Goal: Information Seeking & Learning: Learn about a topic

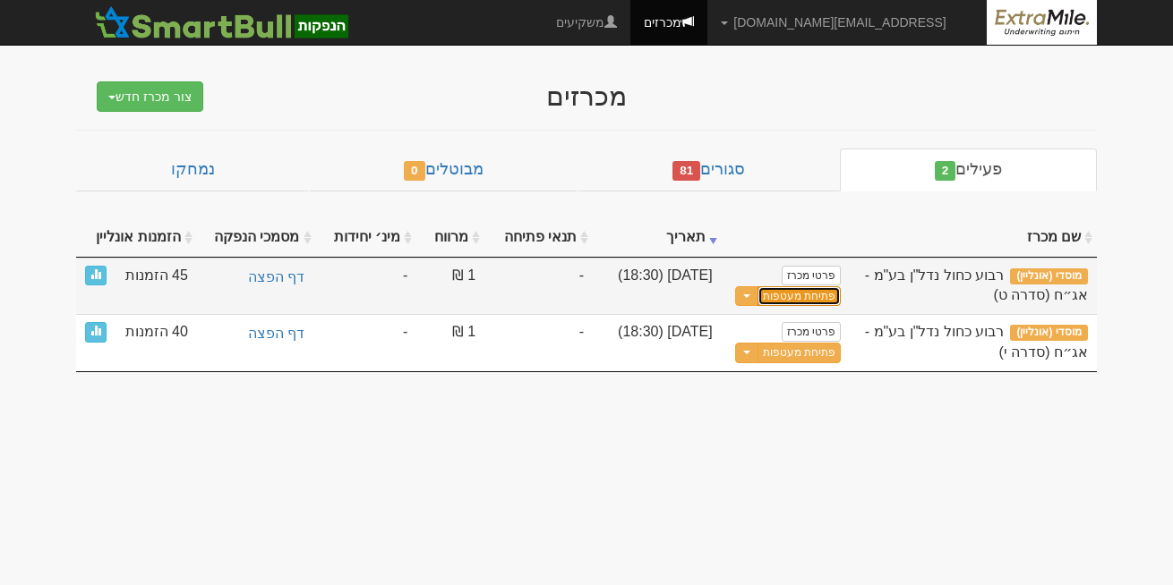
click at [788, 294] on link "פתיחת מעטפות" at bounding box center [798, 296] width 83 height 21
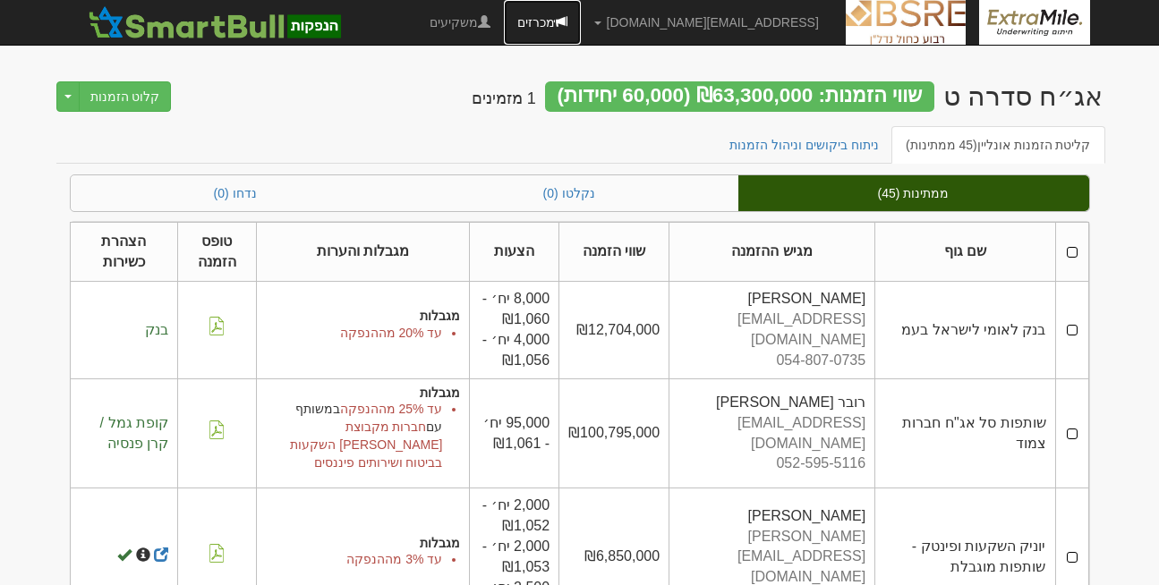
click at [581, 21] on link "מכרזים" at bounding box center [542, 22] width 77 height 45
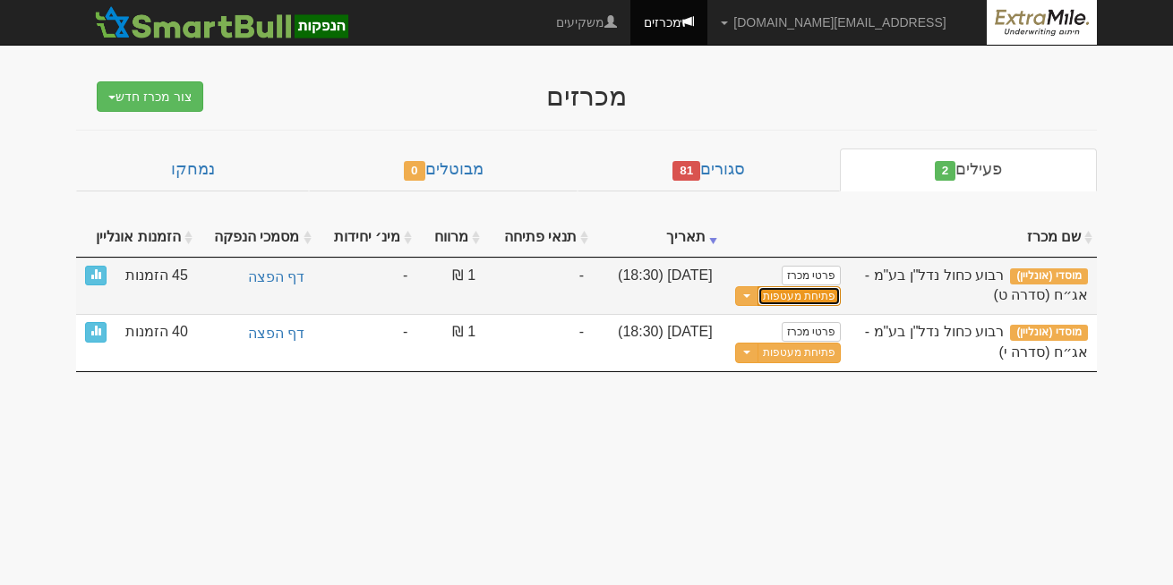
click at [800, 292] on link "פתיחת מעטפות" at bounding box center [798, 296] width 83 height 21
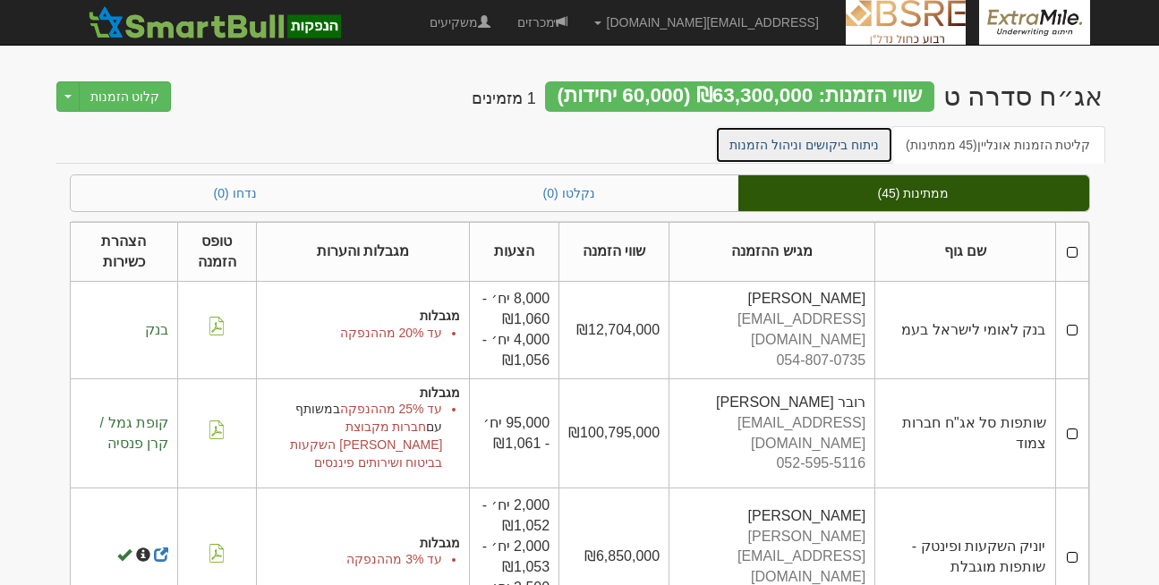
click at [840, 141] on link "ניתוח ביקושים וניהול הזמנות" at bounding box center [804, 145] width 178 height 38
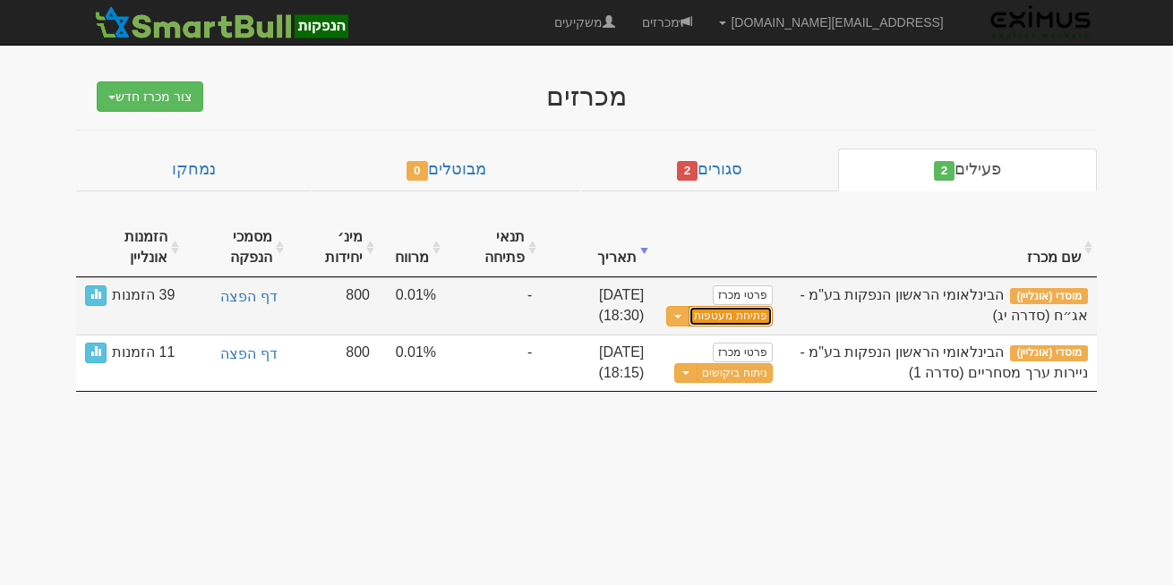
click at [736, 322] on link "פתיחת מעטפות" at bounding box center [729, 316] width 83 height 21
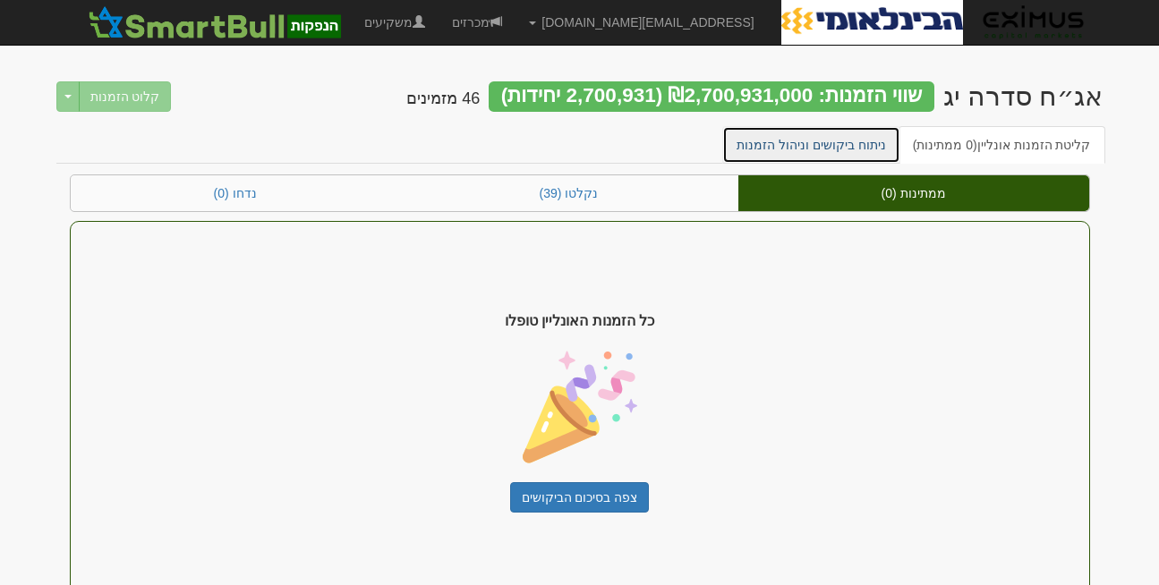
click at [809, 141] on link "ניתוח ביקושים וניהול הזמנות" at bounding box center [811, 145] width 178 height 38
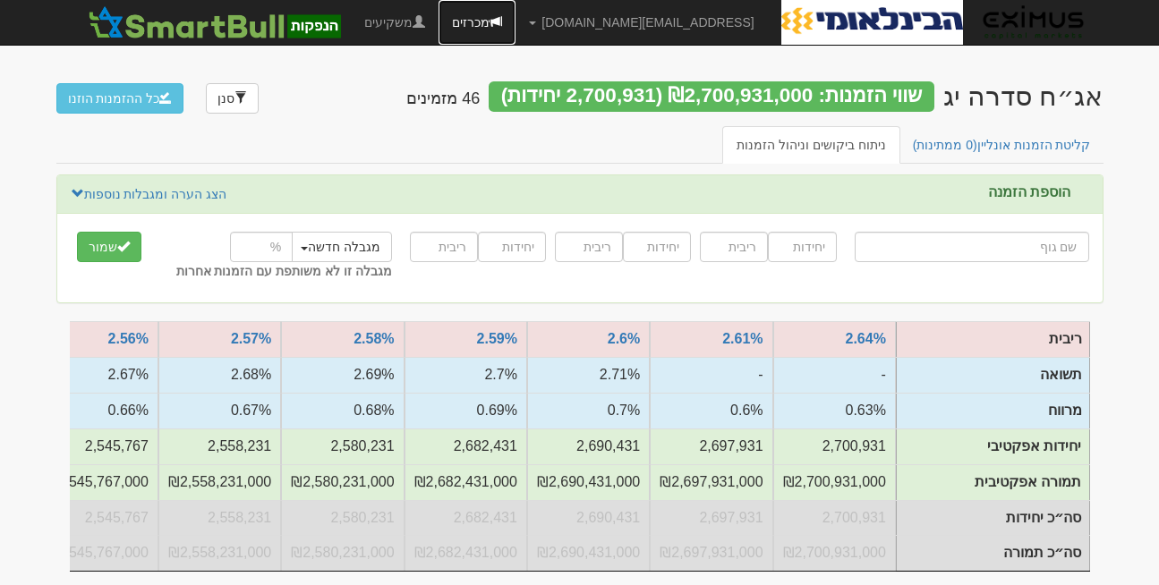
click at [516, 16] on link "מכרזים" at bounding box center [477, 22] width 77 height 45
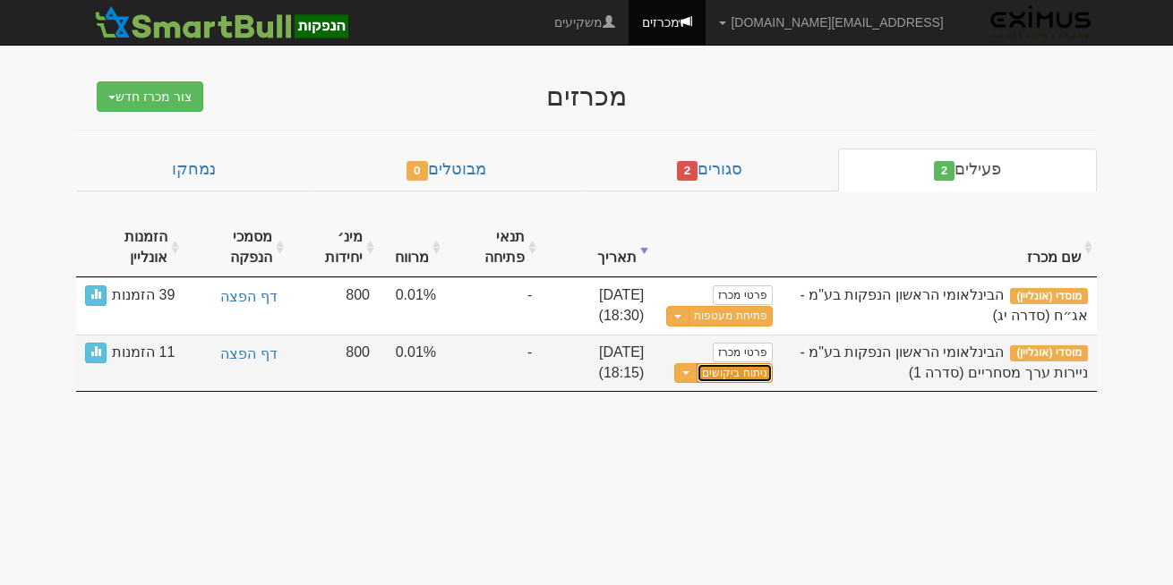
click at [731, 372] on link "ניתוח ביקושים" at bounding box center [733, 373] width 75 height 21
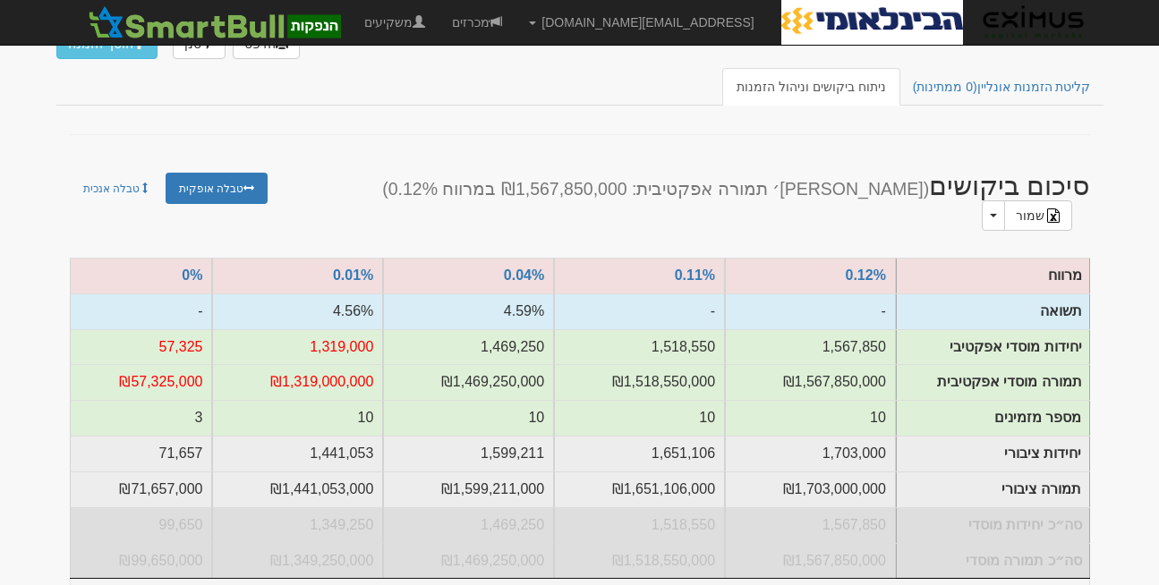
scroll to position [119, 0]
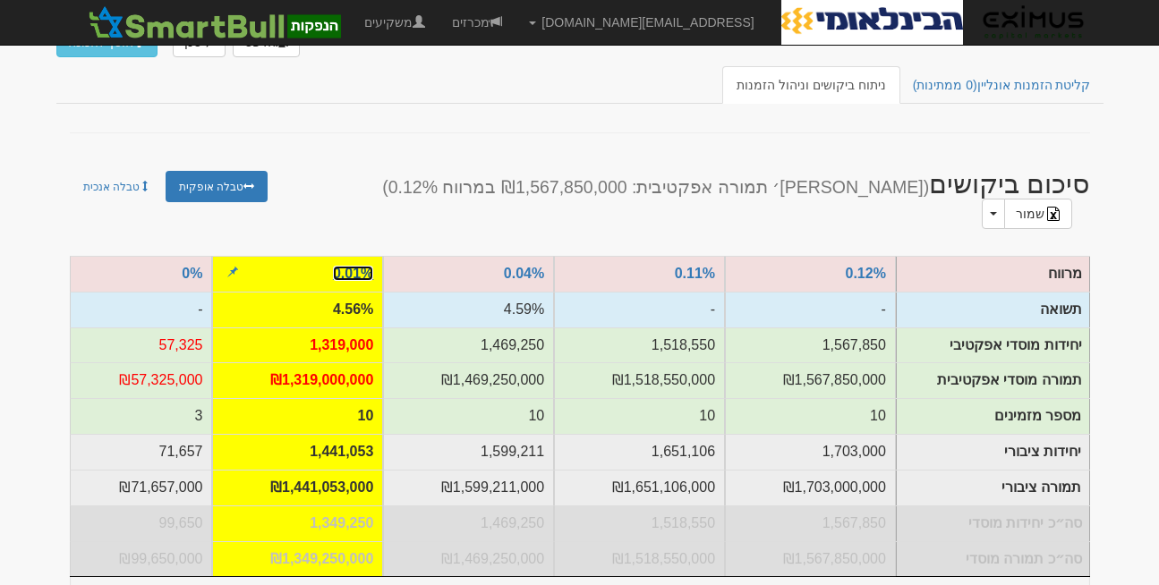
click at [353, 266] on link "0.01%" at bounding box center [353, 273] width 40 height 15
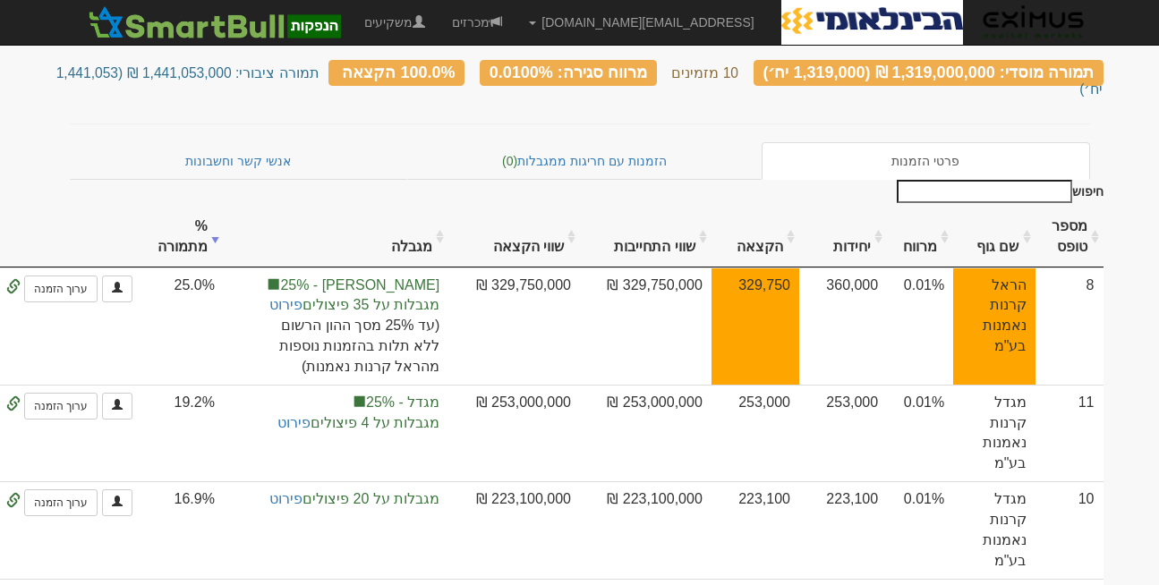
scroll to position [146, 0]
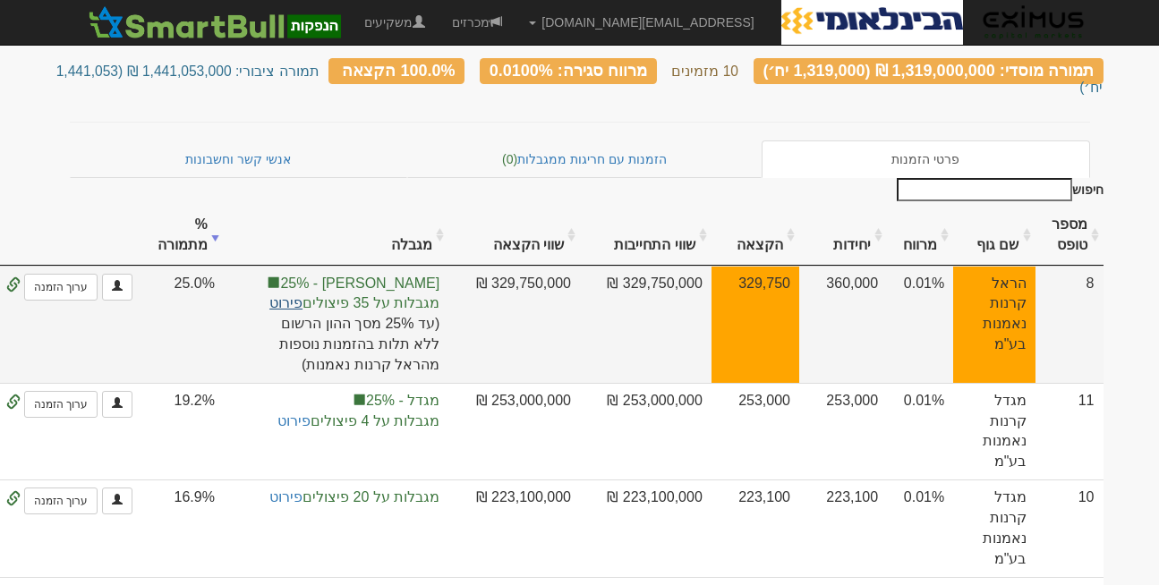
click at [301, 295] on link "פירוט" at bounding box center [285, 302] width 33 height 15
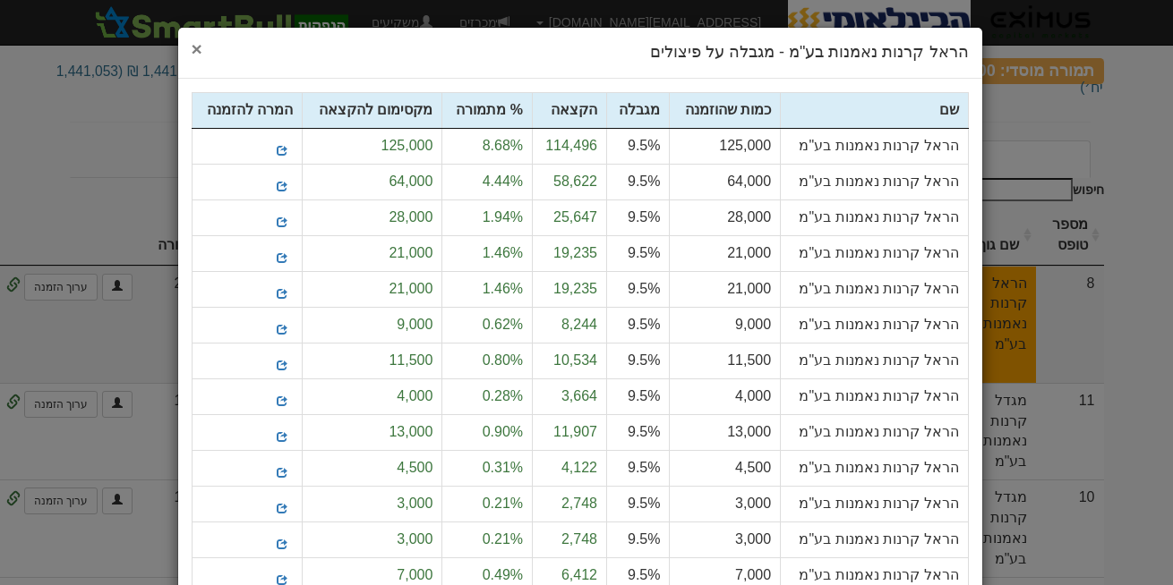
click at [202, 47] on span "×" at bounding box center [197, 48] width 11 height 21
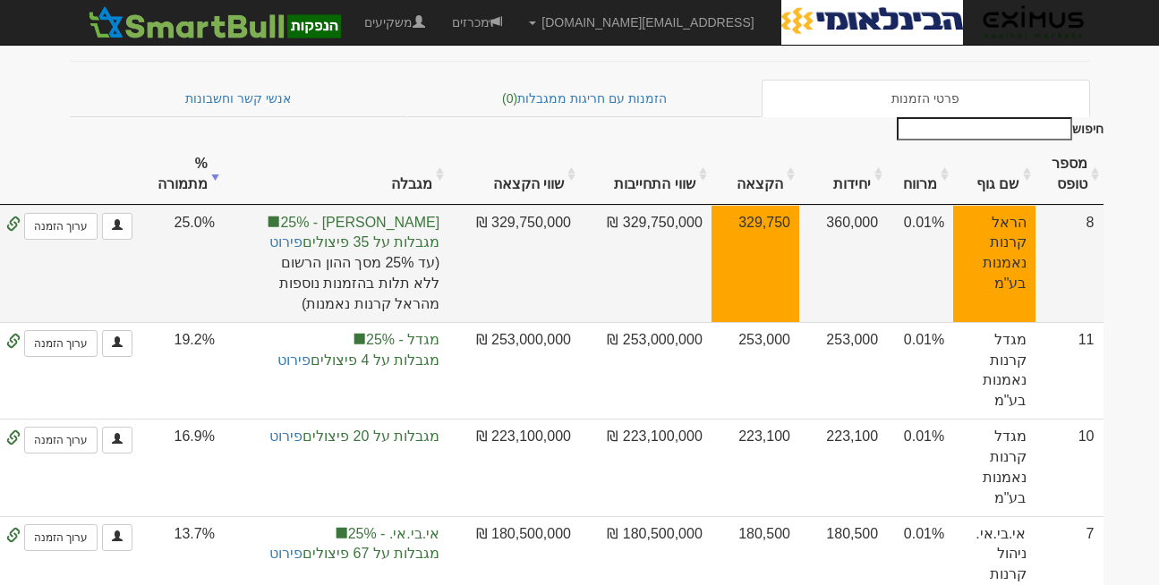
scroll to position [218, 0]
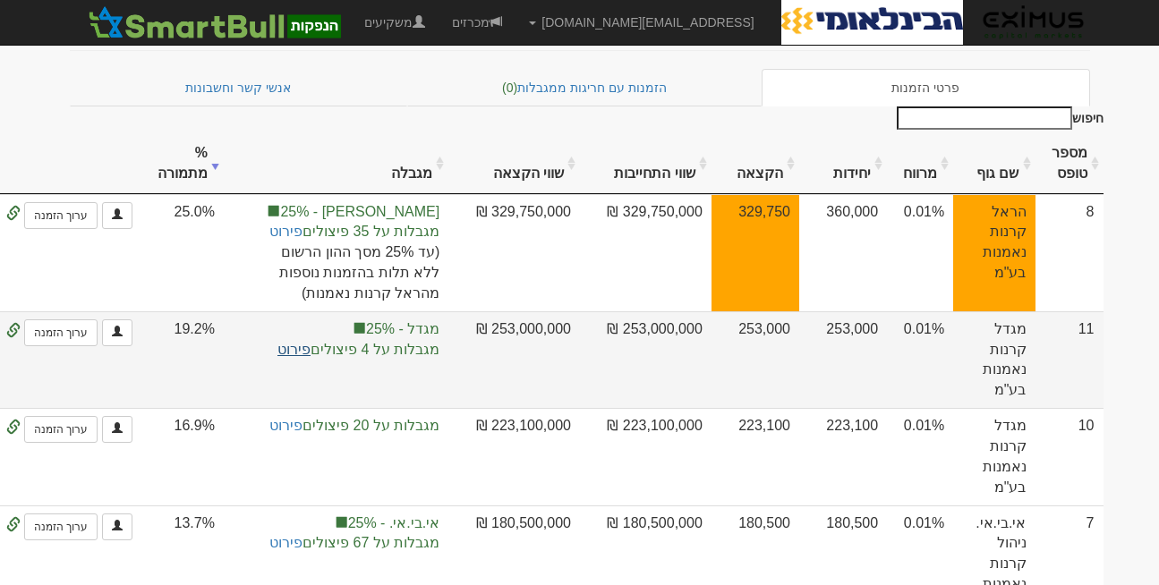
click at [311, 342] on link "פירוט" at bounding box center [293, 349] width 33 height 15
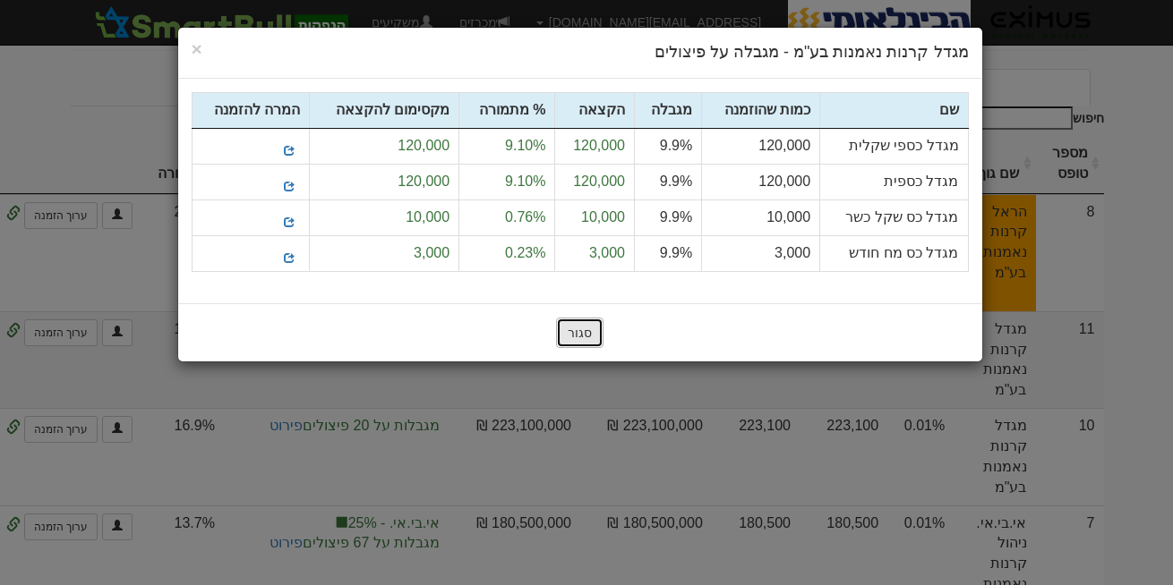
click at [573, 343] on button "סגור" at bounding box center [579, 333] width 47 height 30
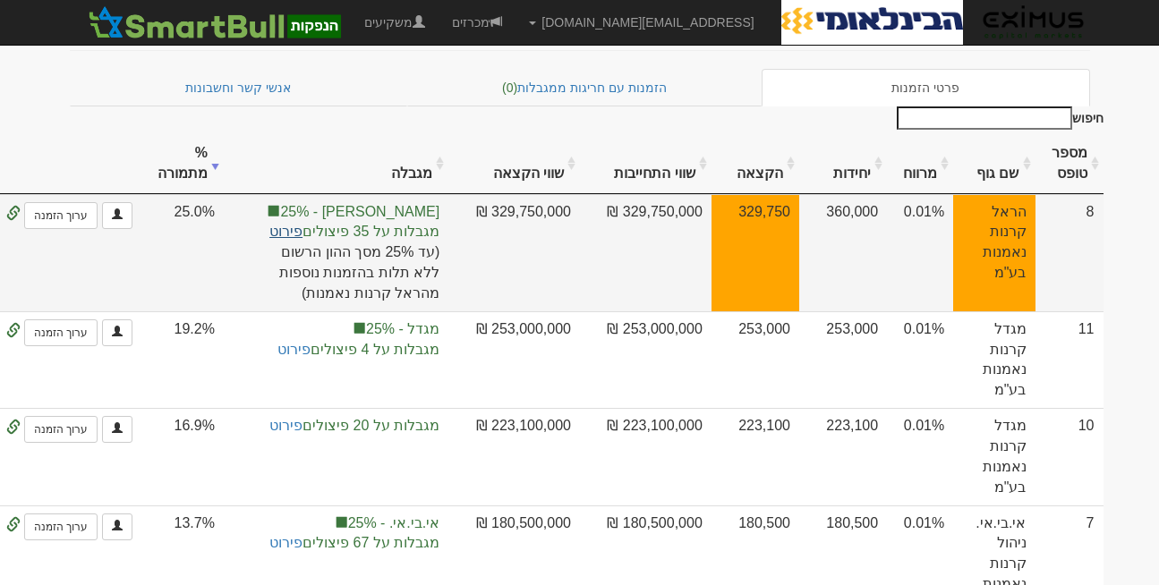
click at [303, 224] on link "פירוט" at bounding box center [285, 231] width 33 height 15
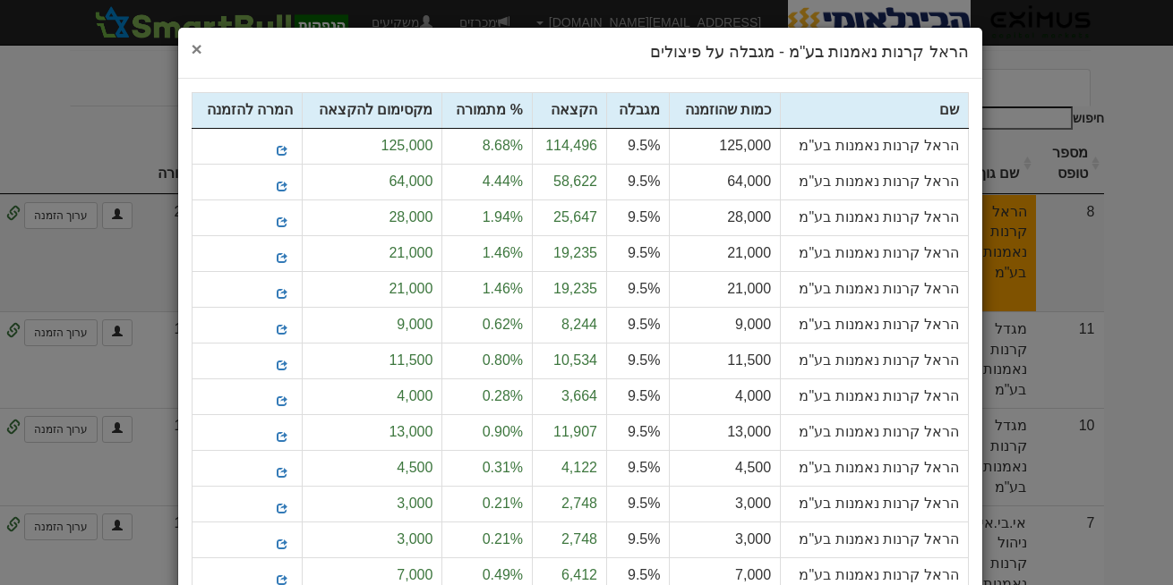
click at [202, 48] on span "×" at bounding box center [197, 48] width 11 height 21
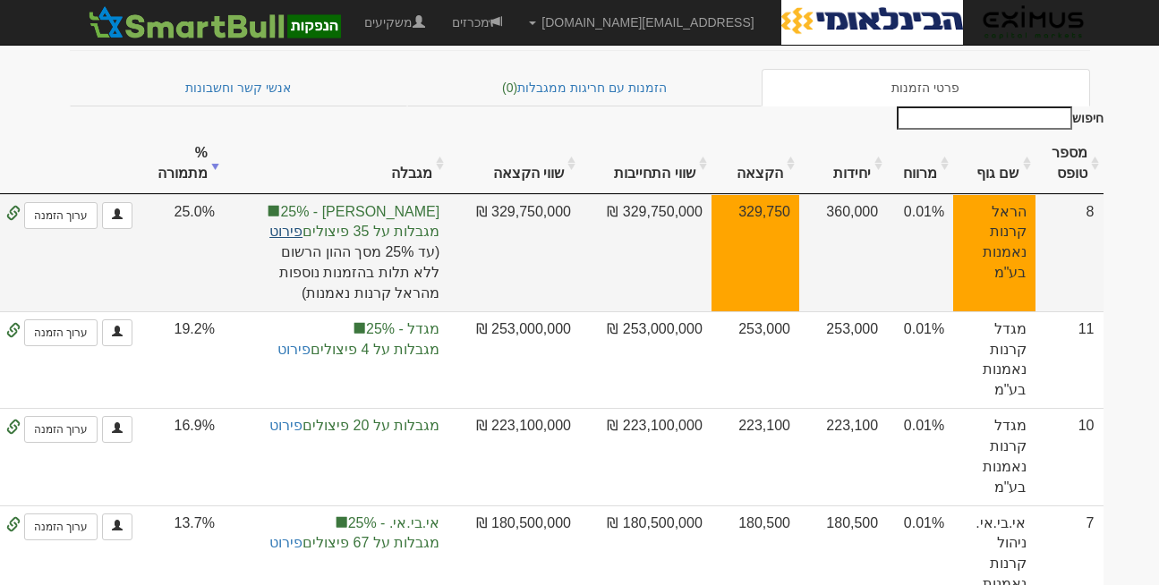
click at [303, 224] on link "פירוט" at bounding box center [285, 231] width 33 height 15
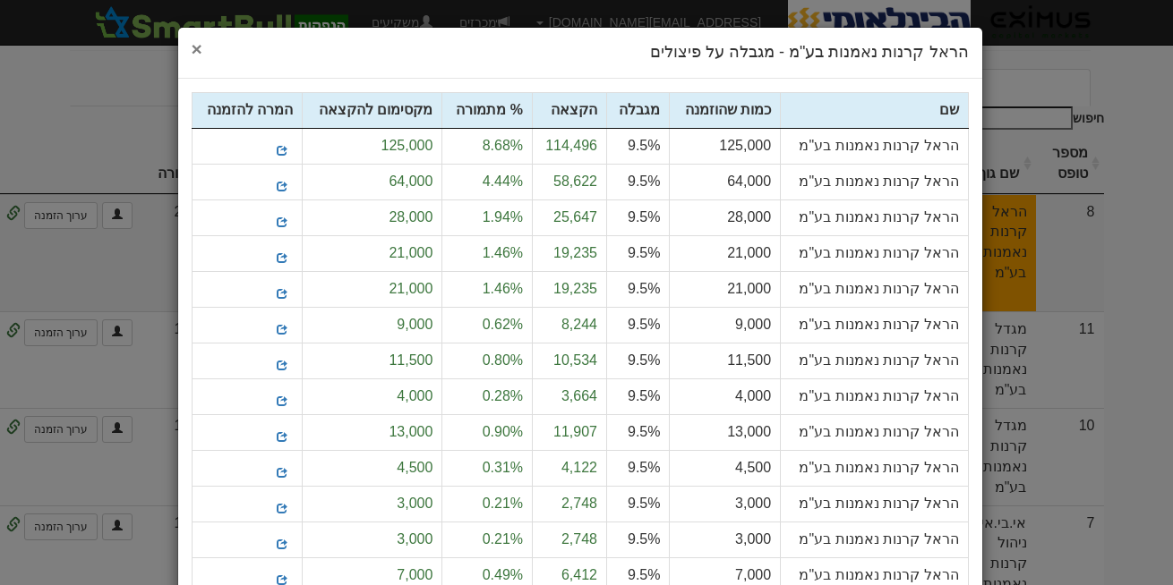
click at [202, 45] on span "×" at bounding box center [197, 48] width 11 height 21
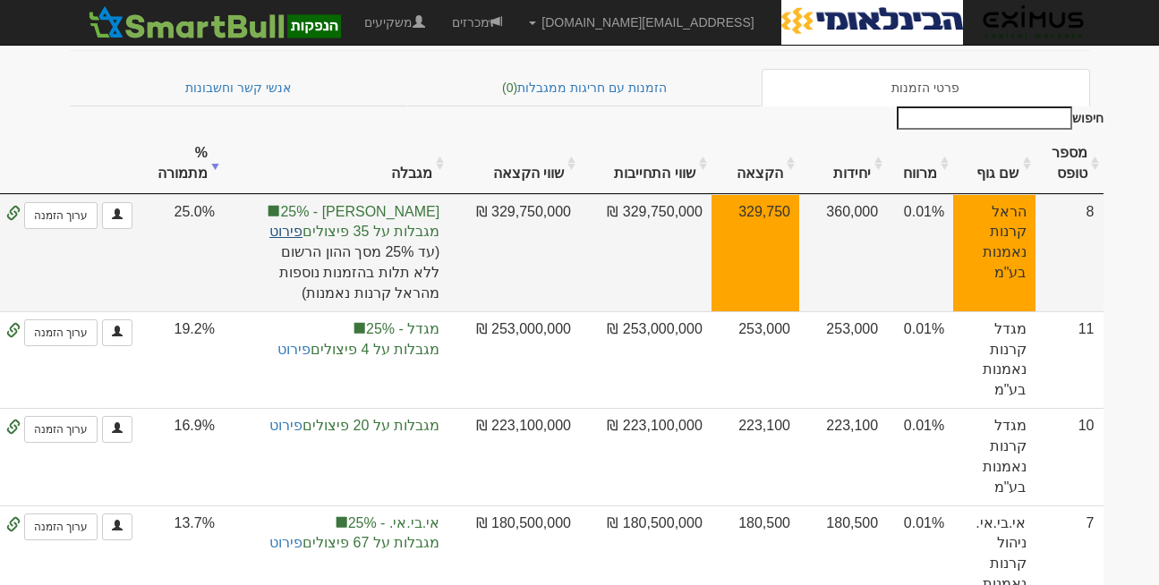
click at [303, 224] on link "פירוט" at bounding box center [285, 231] width 33 height 15
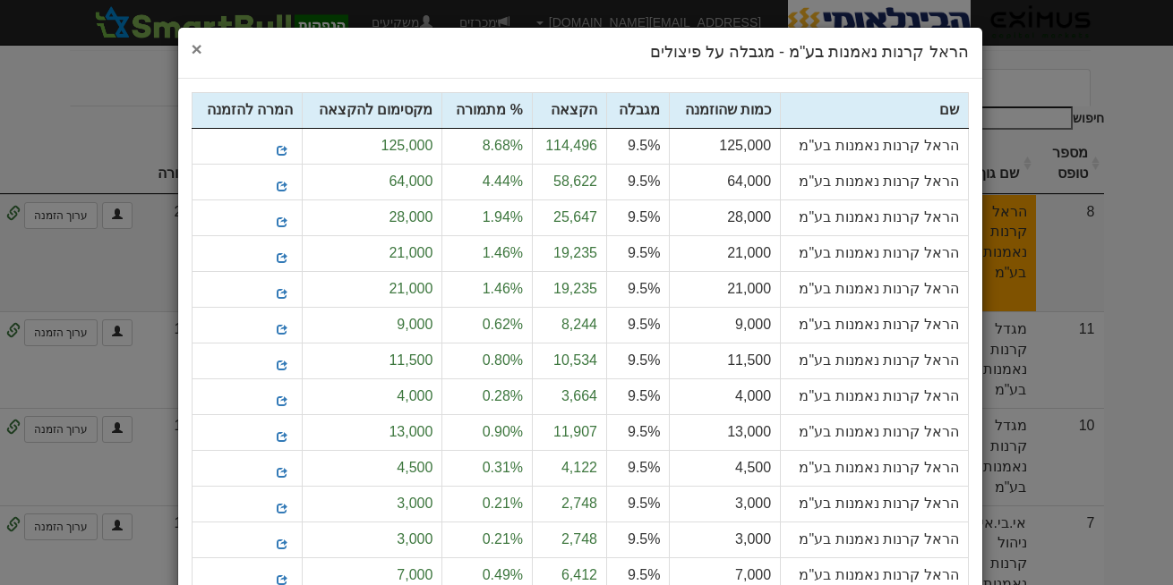
click at [202, 44] on span "×" at bounding box center [197, 48] width 11 height 21
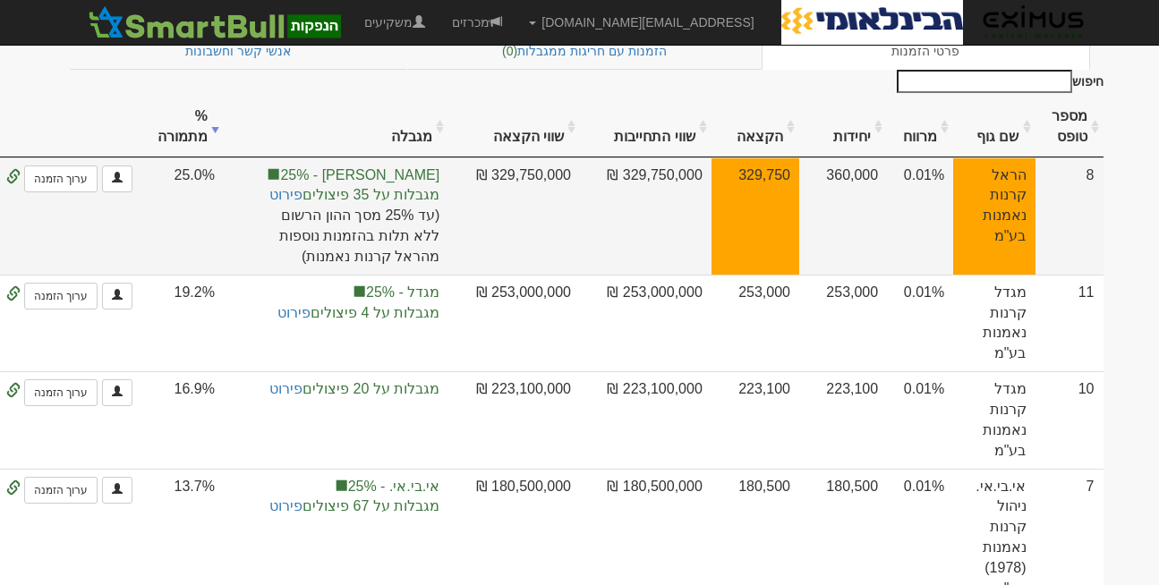
scroll to position [0, 0]
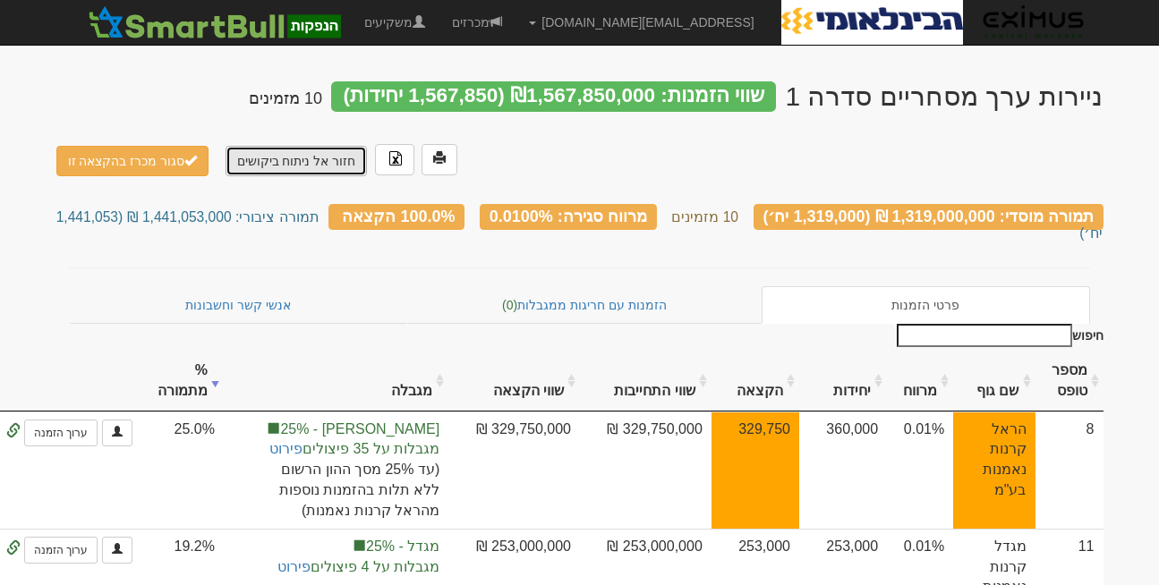
click at [298, 166] on link "חזור אל ניתוח ביקושים" at bounding box center [297, 161] width 142 height 30
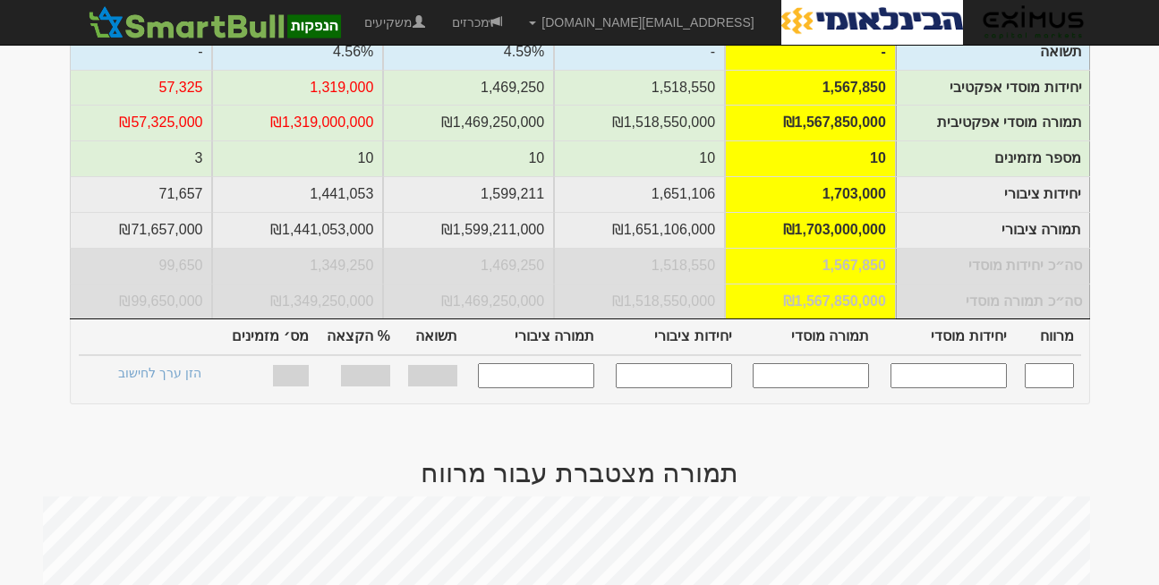
scroll to position [380, 0]
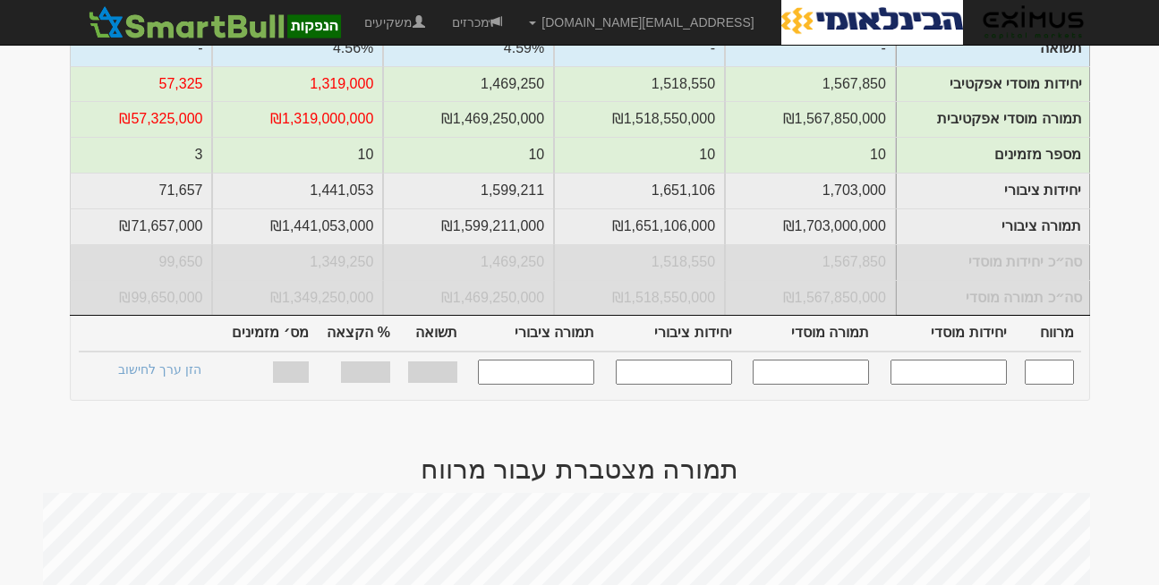
click at [780, 366] on input "text" at bounding box center [811, 372] width 116 height 24
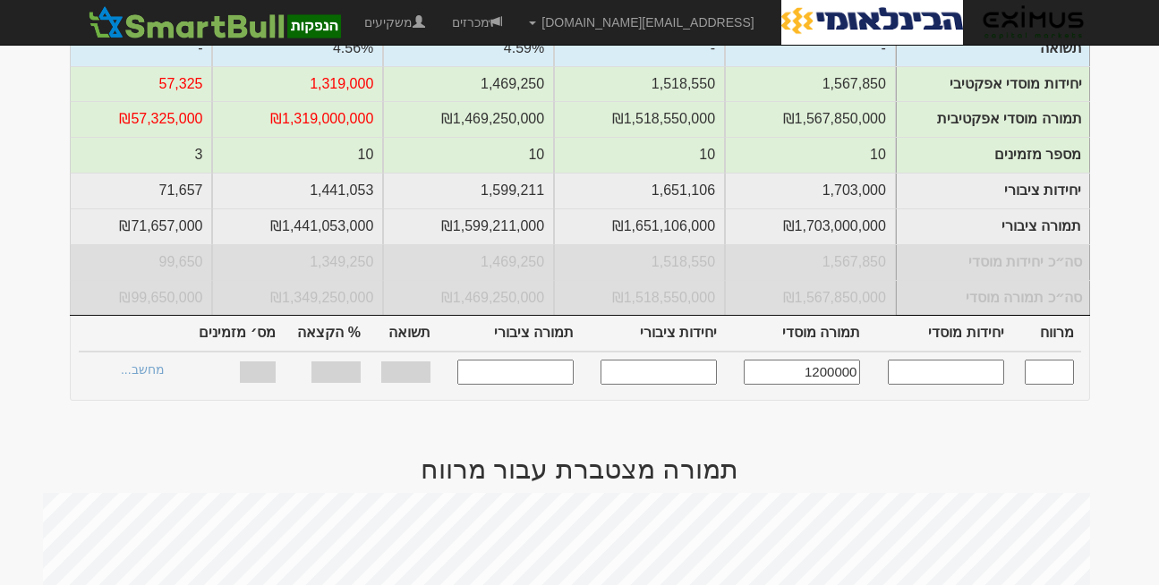
type input "1200000"
click at [948, 371] on td at bounding box center [938, 372] width 143 height 40
click at [947, 362] on input "text" at bounding box center [946, 372] width 116 height 24
type input "1200000"
type input "0.010"
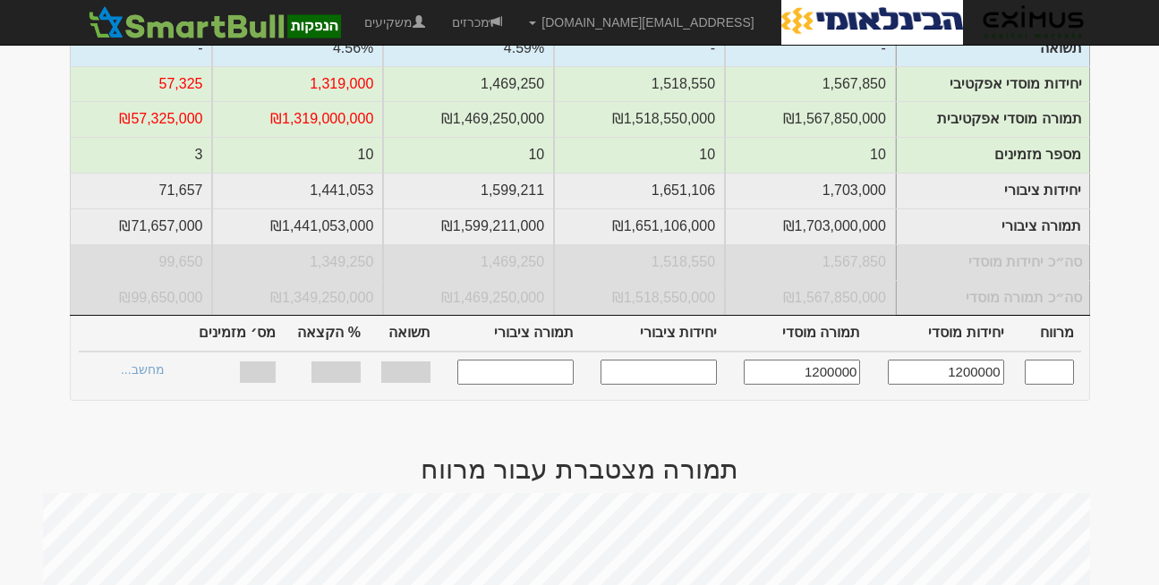
type input "1,200,000"
type input "1,200,000,000"
type input "1,315,790"
type input "1,315,790,000"
type input "89.97%"
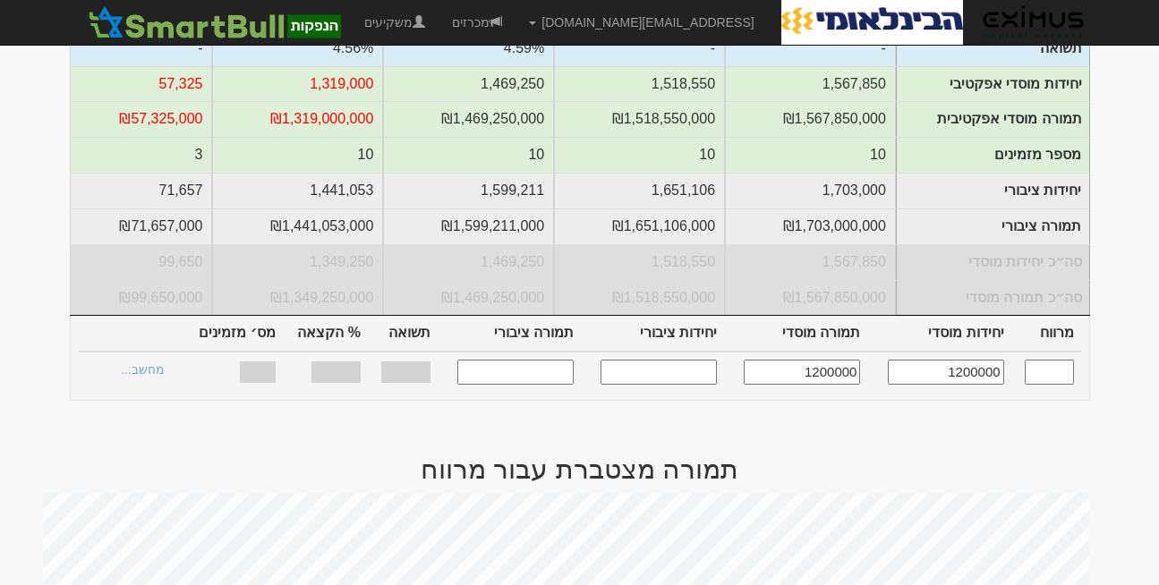
type input "10"
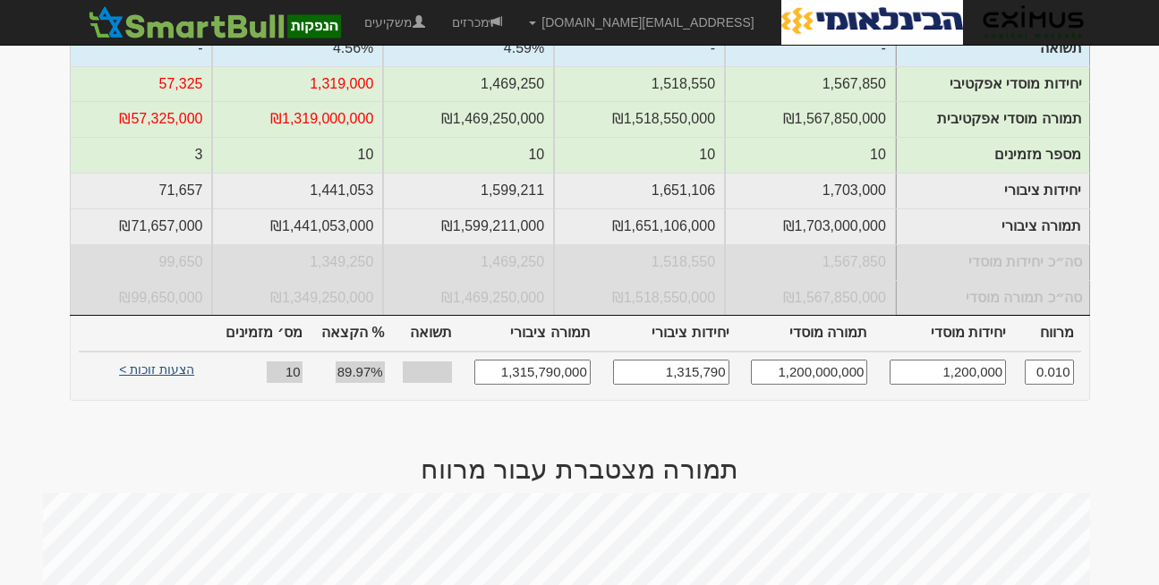
type input "1,200,000"
click at [138, 360] on link "הצעות זוכות >" at bounding box center [156, 372] width 98 height 25
